Goal: Find specific page/section: Find specific page/section

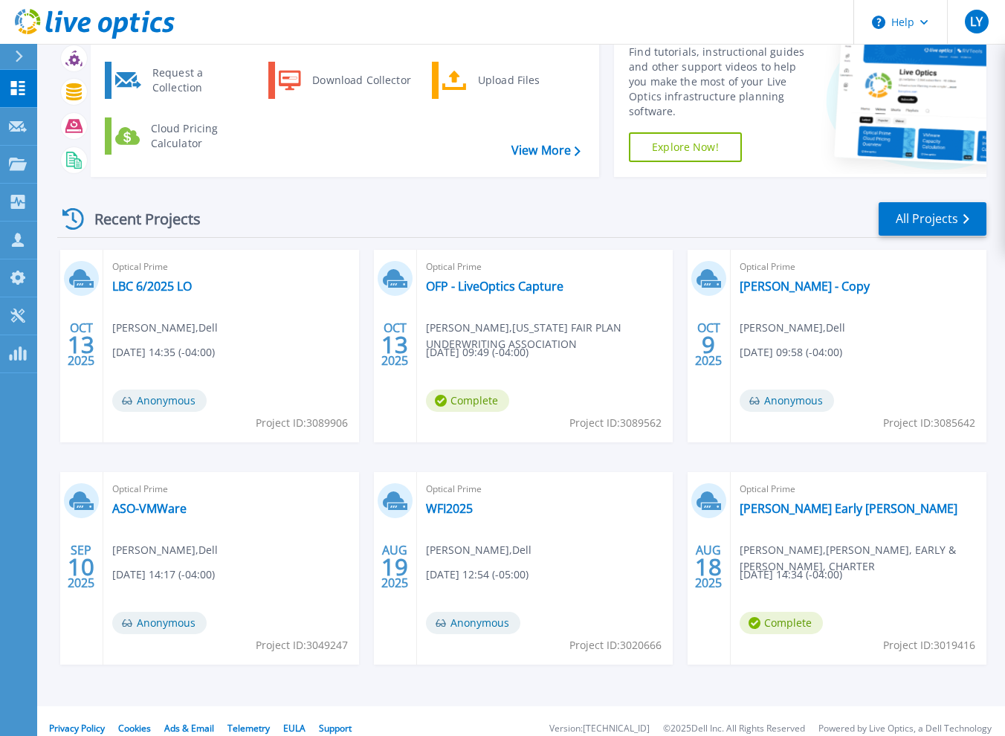
scroll to position [88, 0]
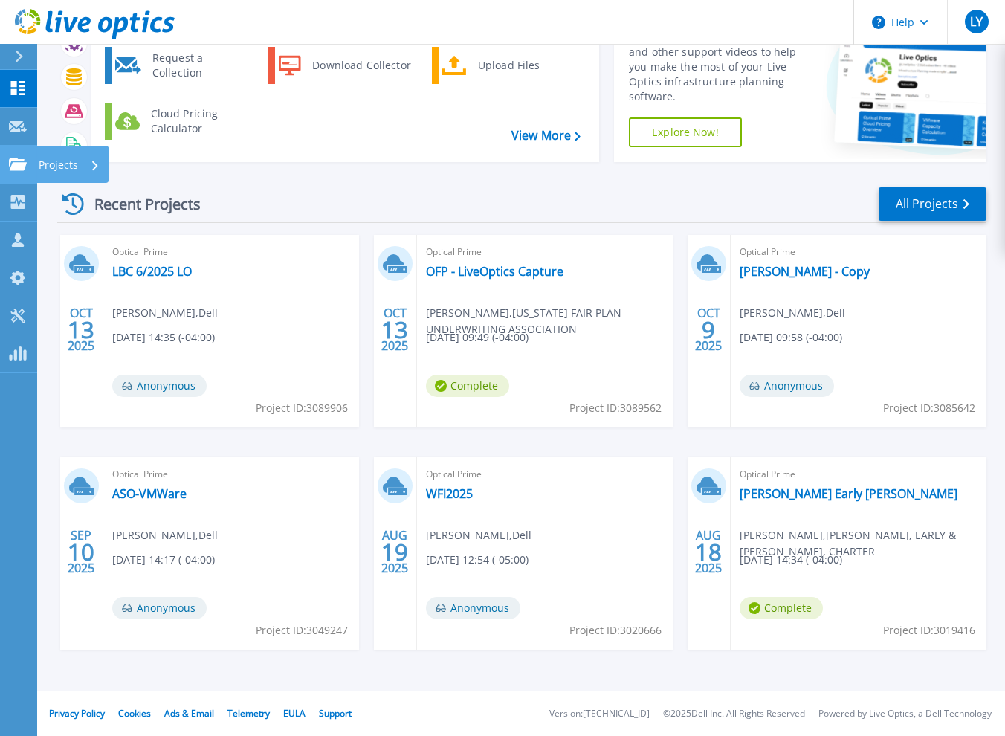
click at [24, 163] on icon at bounding box center [18, 164] width 18 height 13
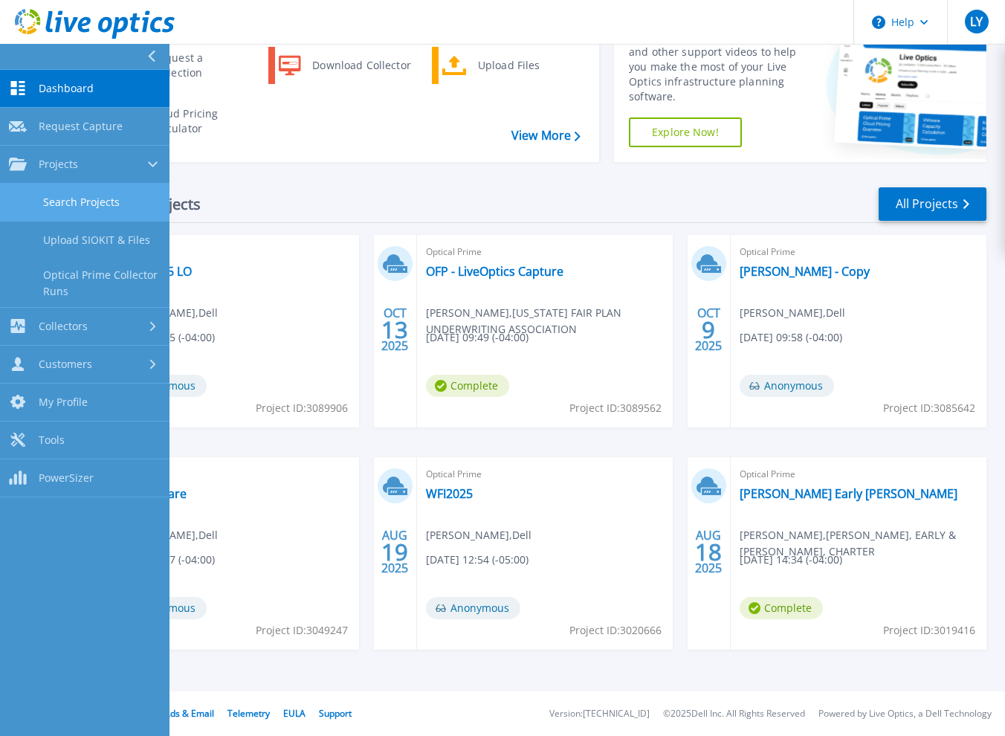
click at [98, 198] on link "Search Projects" at bounding box center [84, 203] width 169 height 38
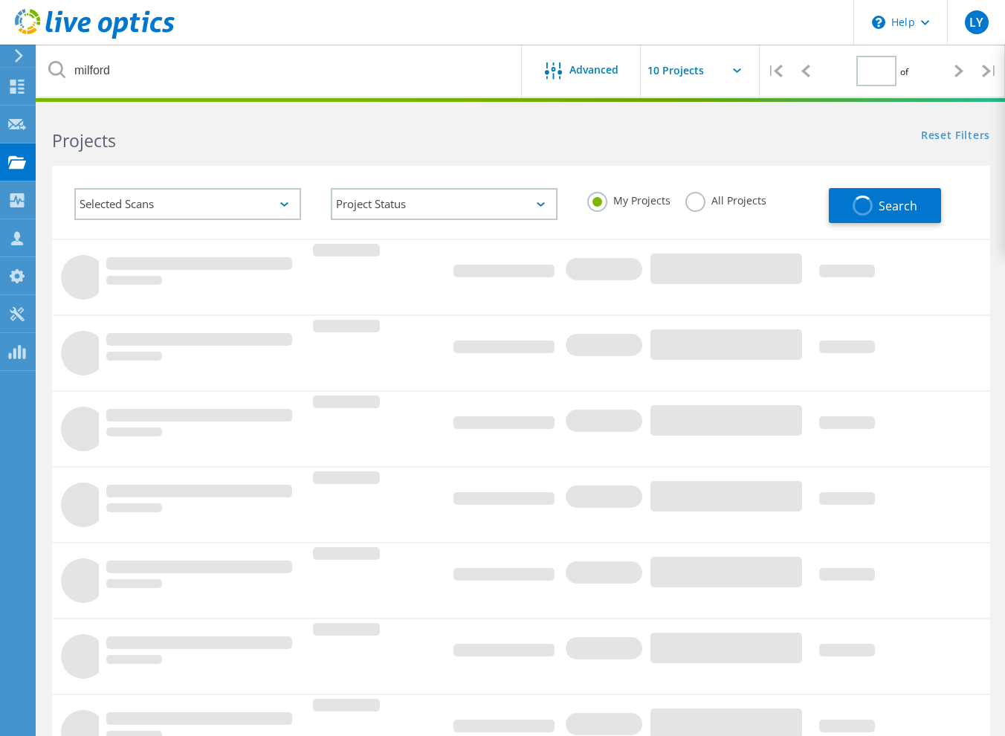
type input "1"
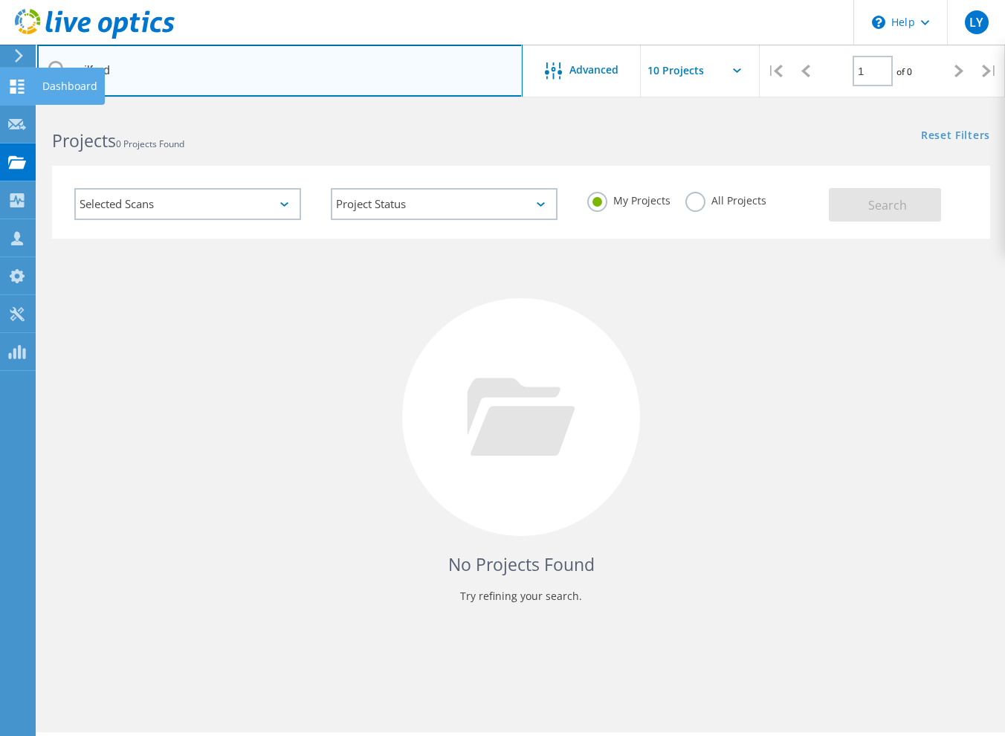
drag, startPoint x: 110, startPoint y: 75, endPoint x: 4, endPoint y: 85, distance: 106.0
click at [4, 108] on div "\n Help Explore Helpful Articles Contact Support LY Partner Team Member Luke Yo…" at bounding box center [502, 442] width 1005 height 669
drag, startPoint x: 234, startPoint y: 57, endPoint x: 77, endPoint y: 42, distance: 157.6
click at [77, 108] on div "\n Help Explore Helpful Articles Contact Support LY Partner Team Member Luke Yo…" at bounding box center [502, 442] width 1005 height 669
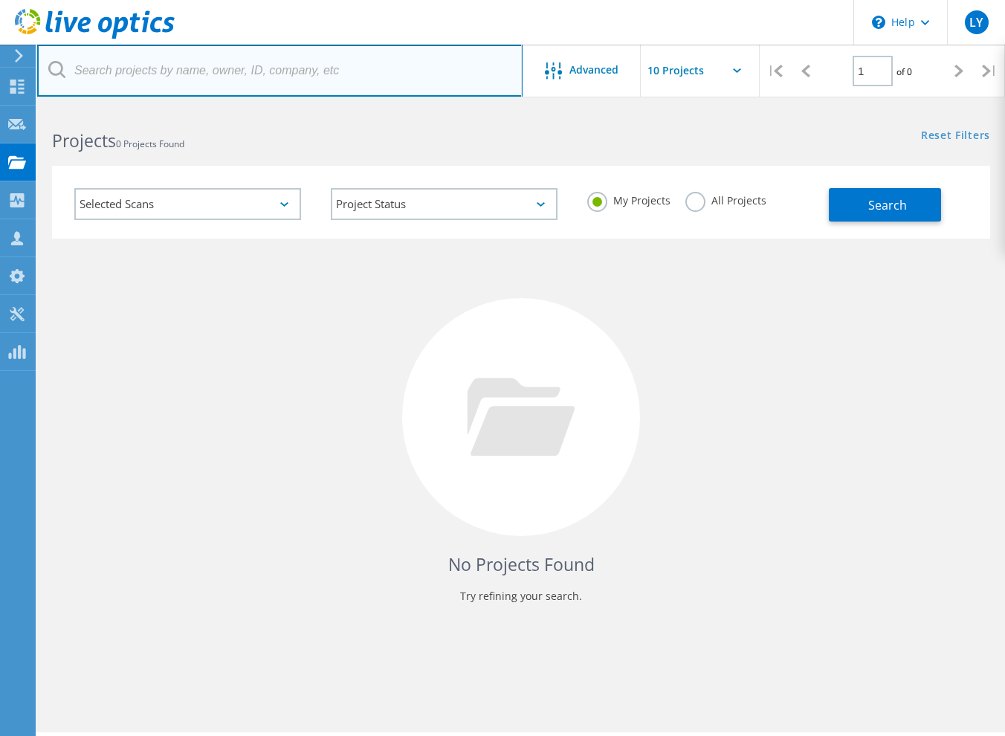
click at [459, 74] on input "text" at bounding box center [279, 71] width 485 height 52
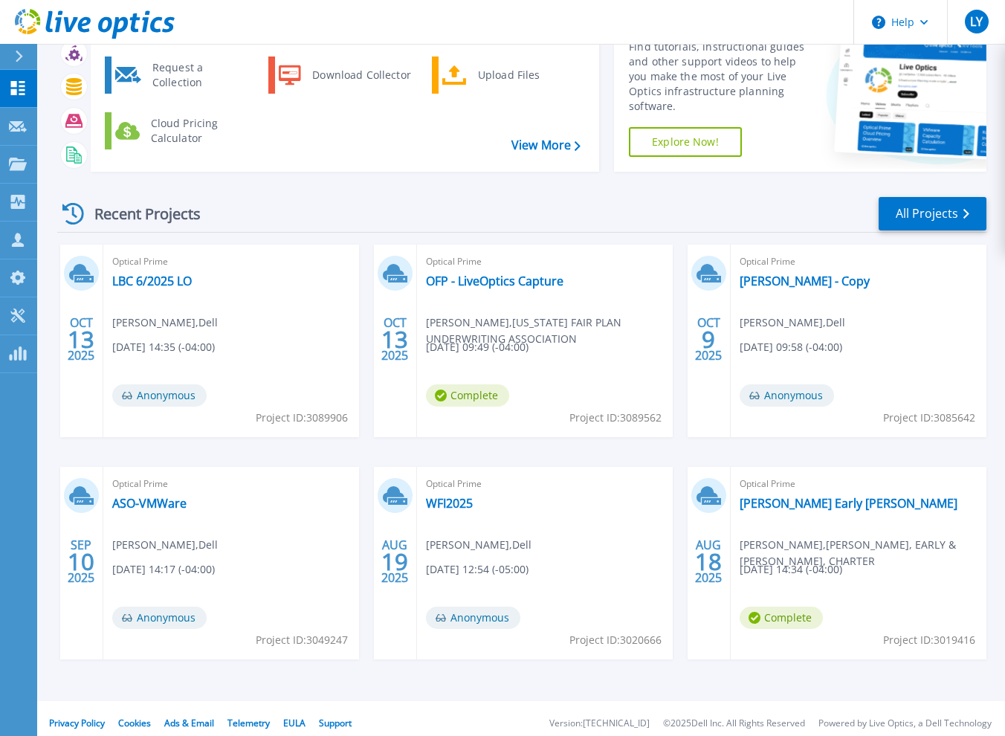
scroll to position [88, 0]
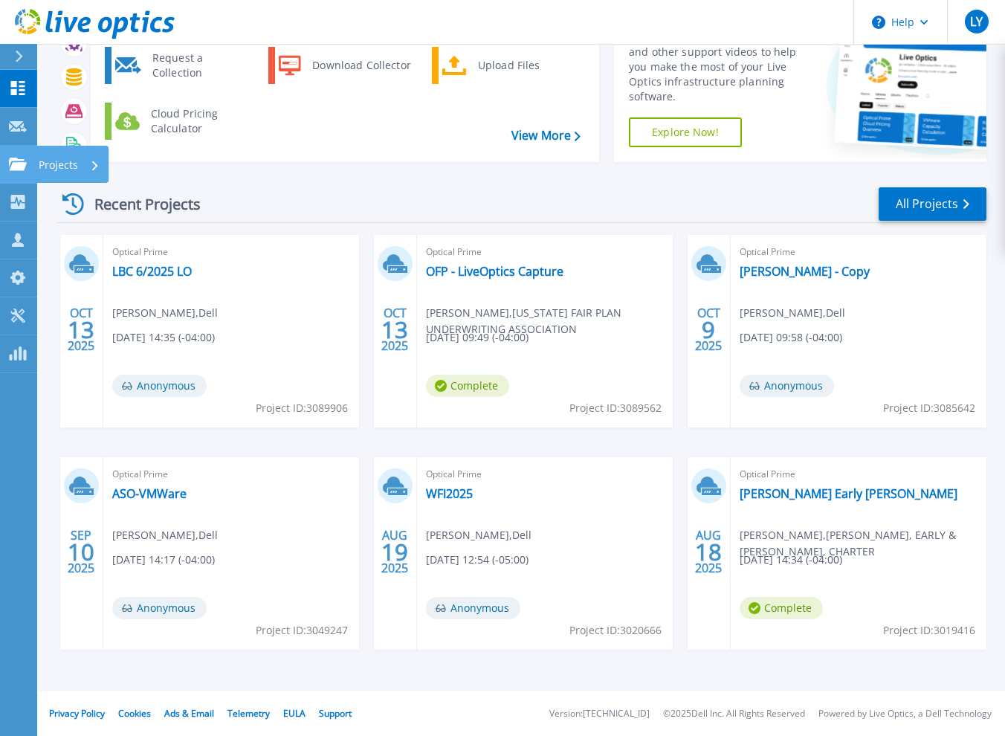
click at [14, 165] on icon at bounding box center [18, 164] width 18 height 13
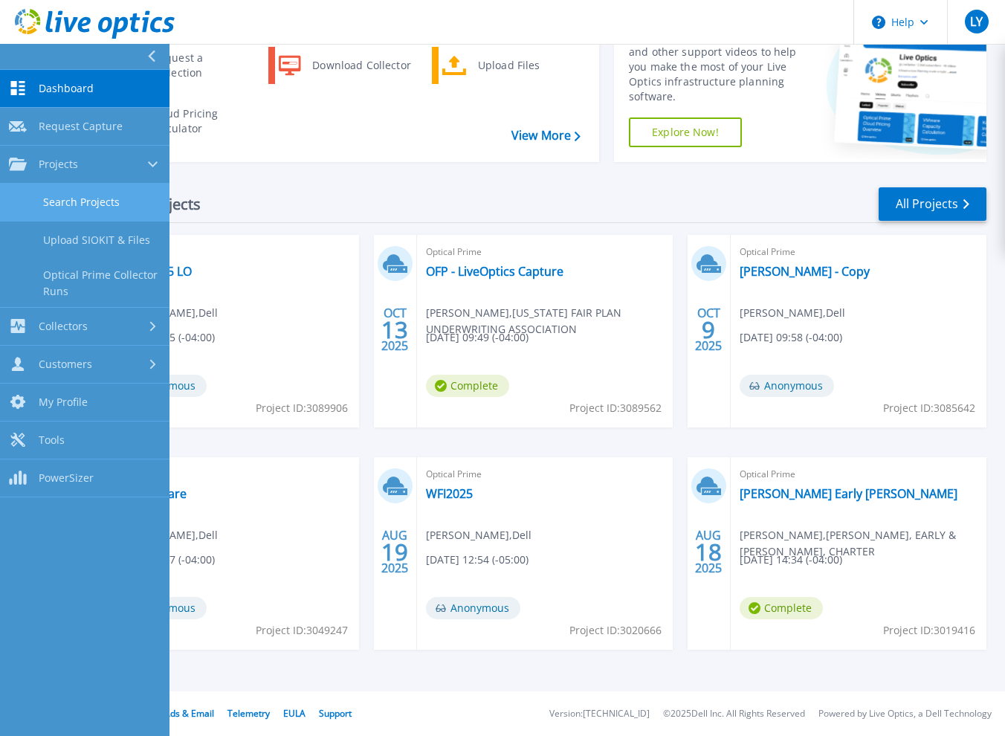
click at [132, 201] on link "Search Projects" at bounding box center [84, 203] width 169 height 38
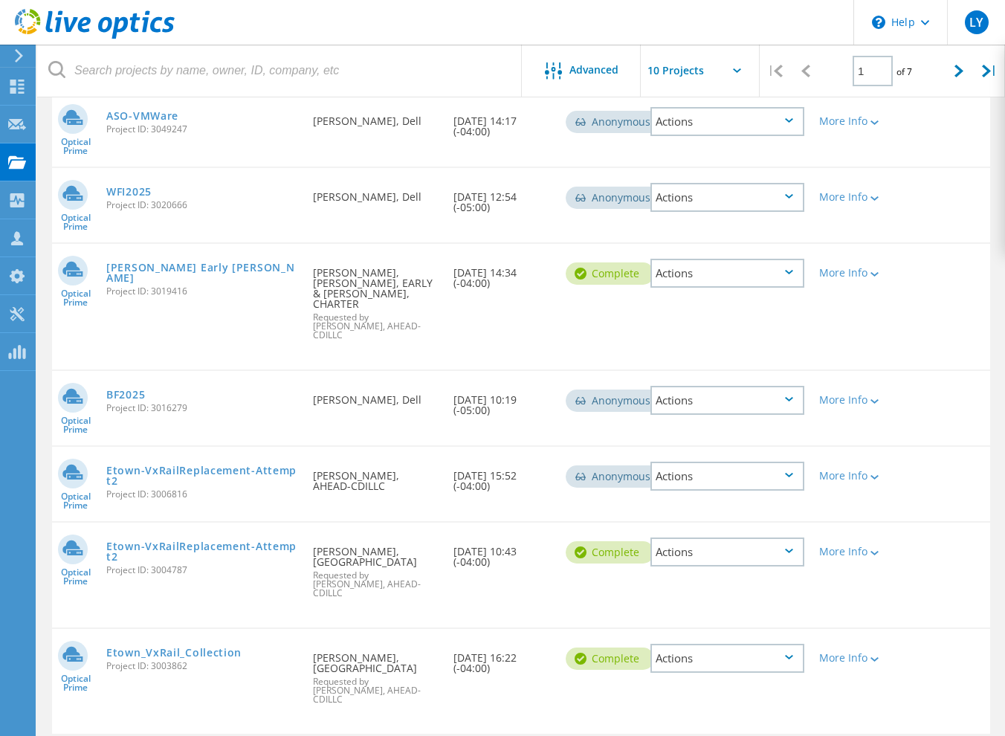
scroll to position [479, 0]
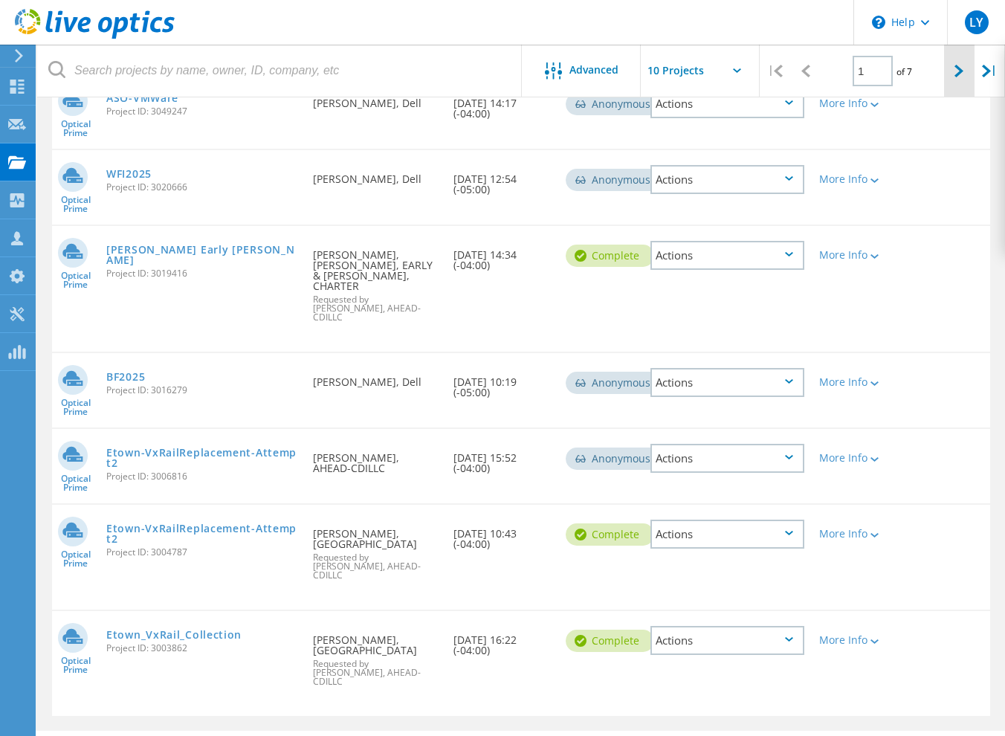
click at [954, 78] on div at bounding box center [959, 71] width 30 height 53
type input "2"
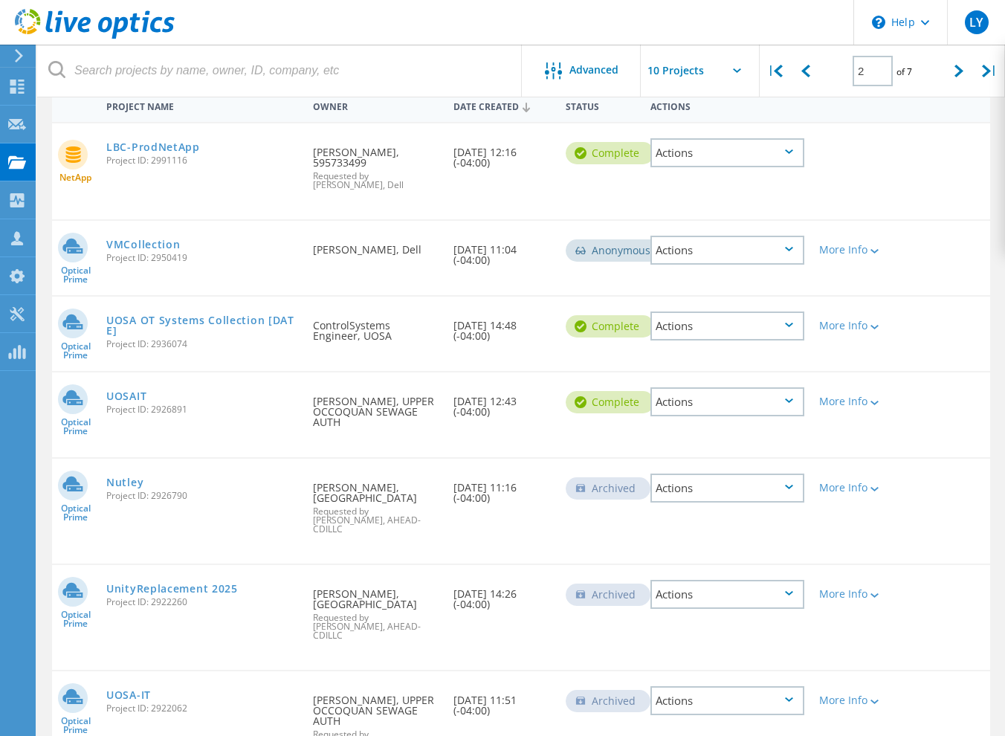
scroll to position [98, 0]
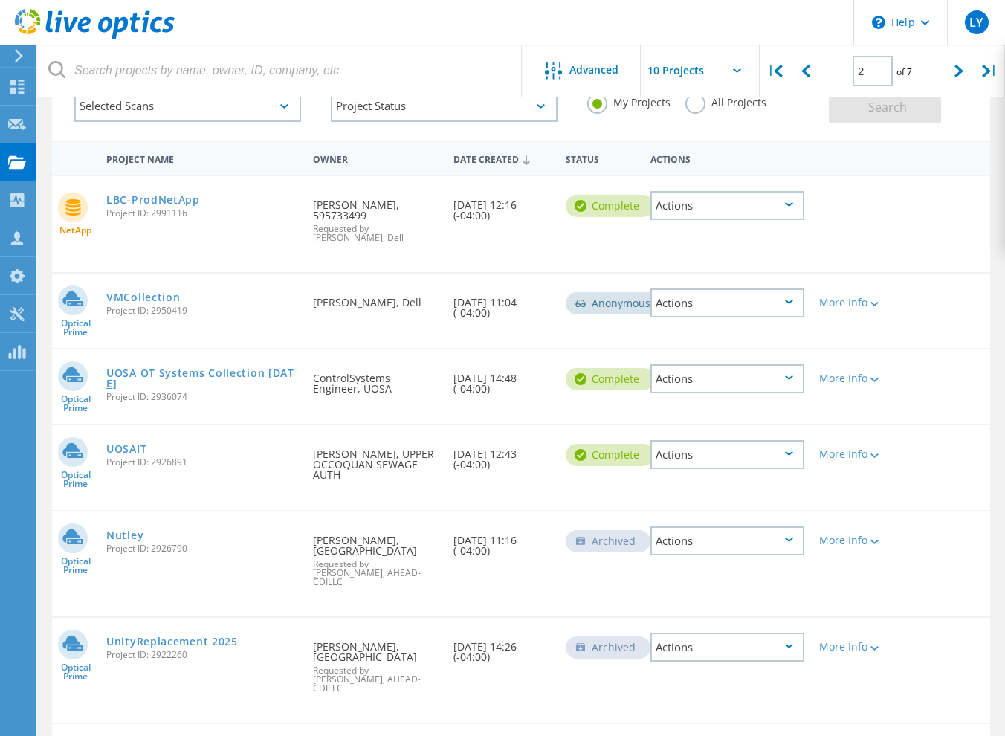
click at [190, 368] on link "UOSA OT Systems Collection June 2025" at bounding box center [202, 378] width 192 height 21
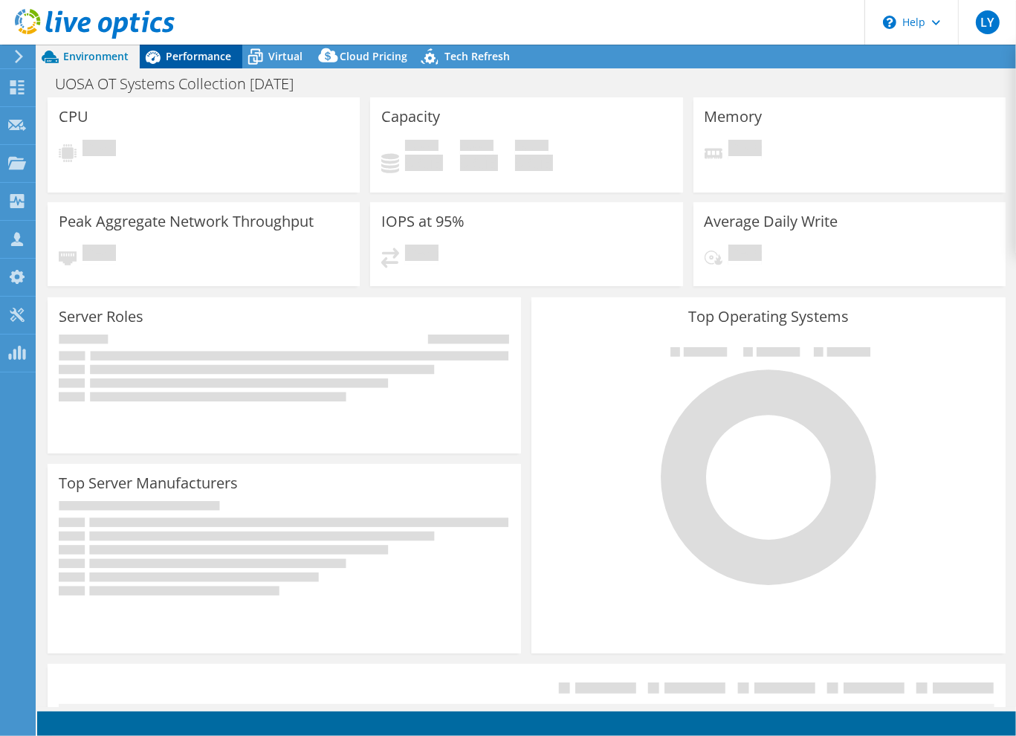
select select "USD"
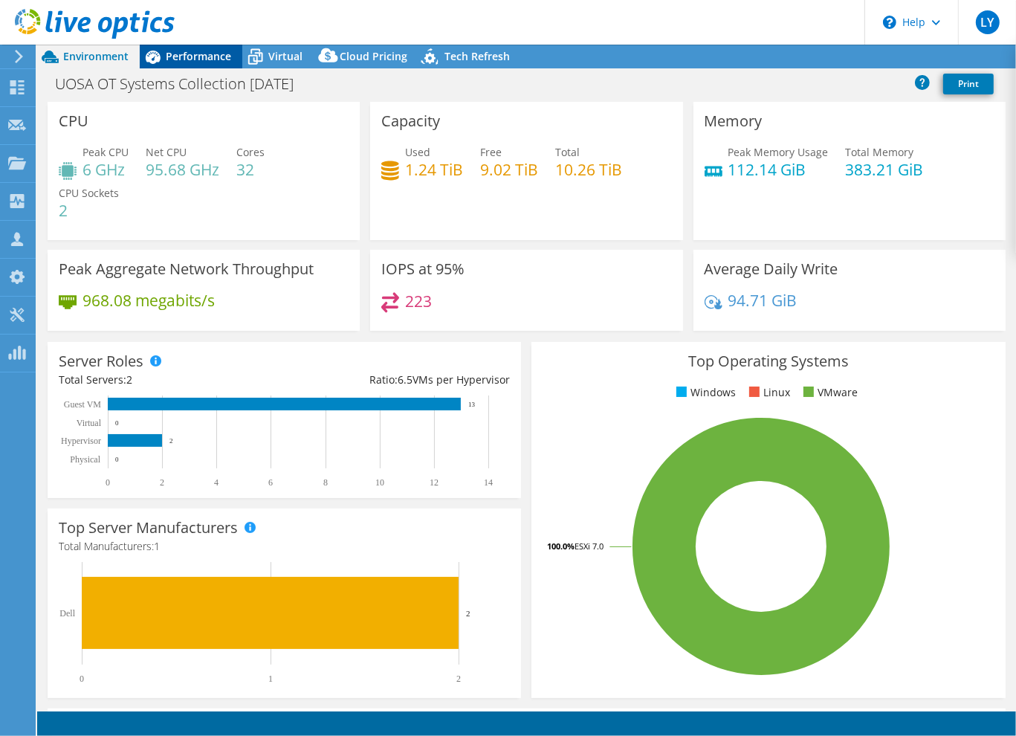
click at [191, 59] on span "Performance" at bounding box center [198, 56] width 65 height 14
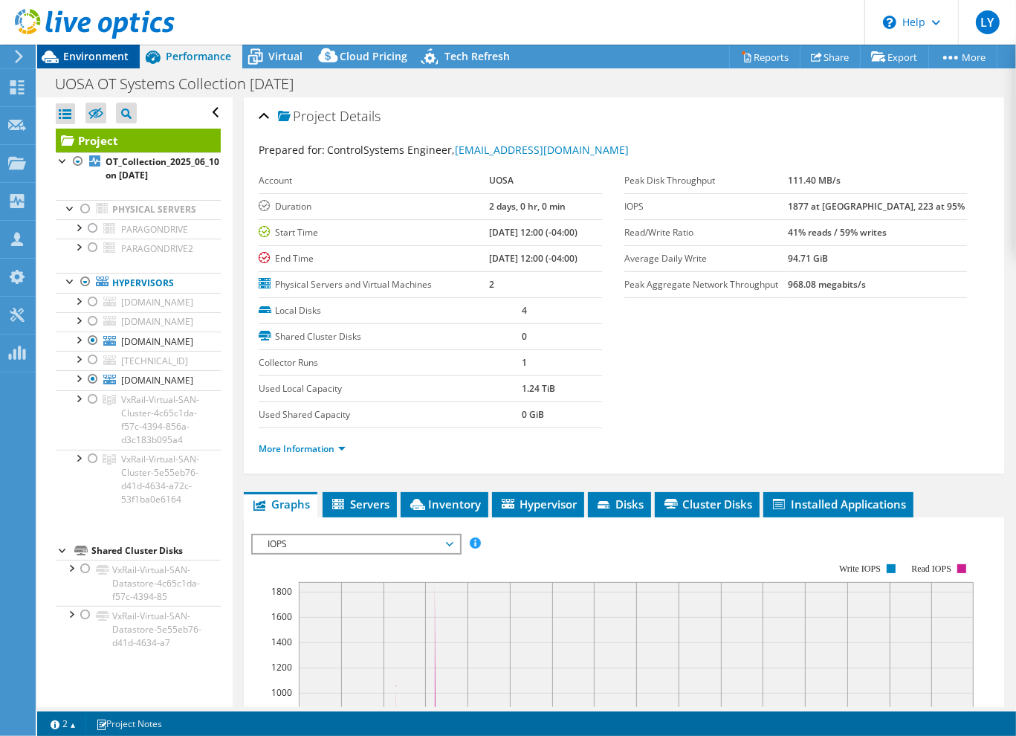
click at [80, 51] on span "Environment" at bounding box center [95, 56] width 65 height 14
